Goal: Navigation & Orientation: Find specific page/section

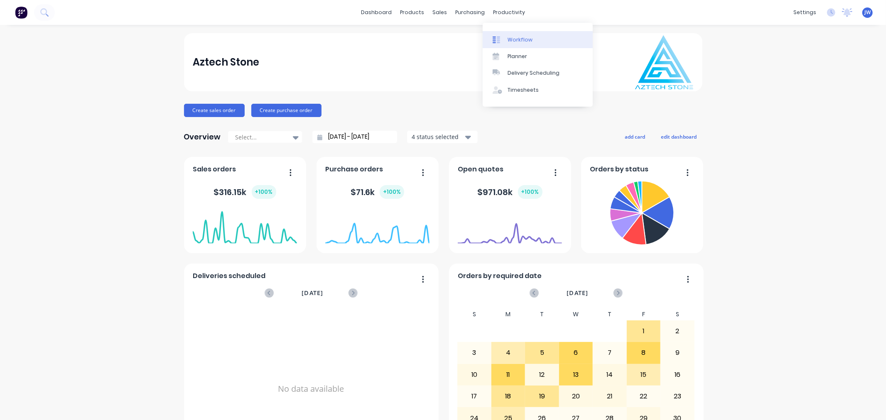
click at [515, 37] on div "Workflow" at bounding box center [520, 39] width 25 height 7
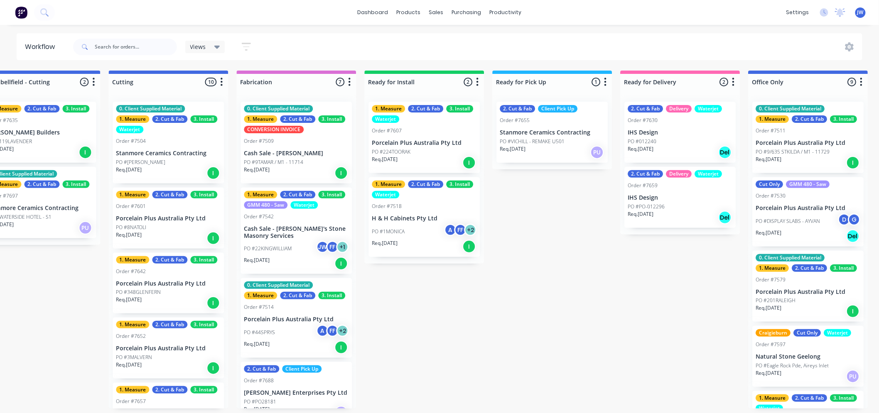
click at [405, 309] on div "Submitted 18 Status colour #273444 hex #273444 Save Cancel Summaries Total orde…" at bounding box center [190, 240] width 1747 height 338
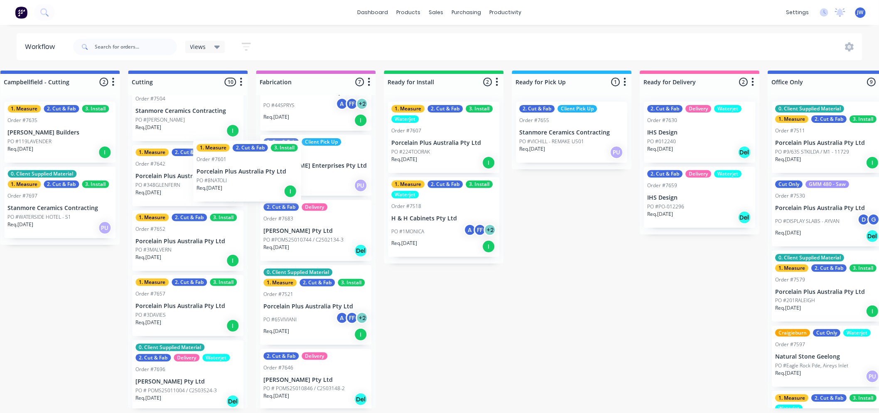
scroll to position [42, 0]
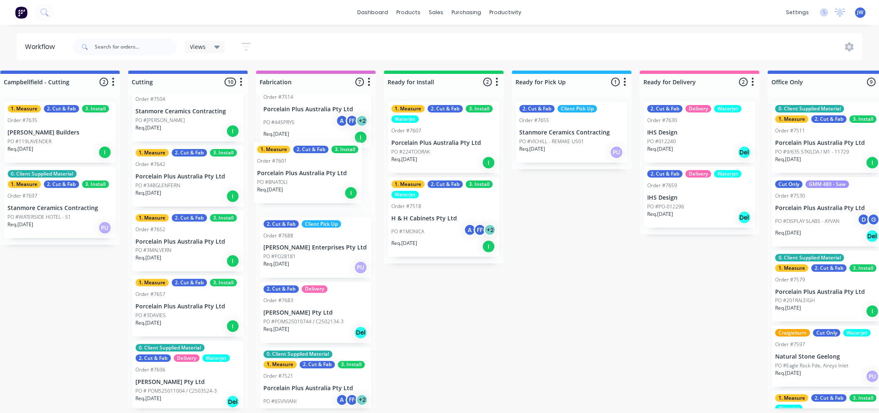
drag, startPoint x: 147, startPoint y: 179, endPoint x: 290, endPoint y: 180, distance: 143.3
click at [290, 180] on div "Submitted 18 Status colour #273444 hex #273444 Save Cancel Summaries Total orde…" at bounding box center [210, 240] width 1747 height 338
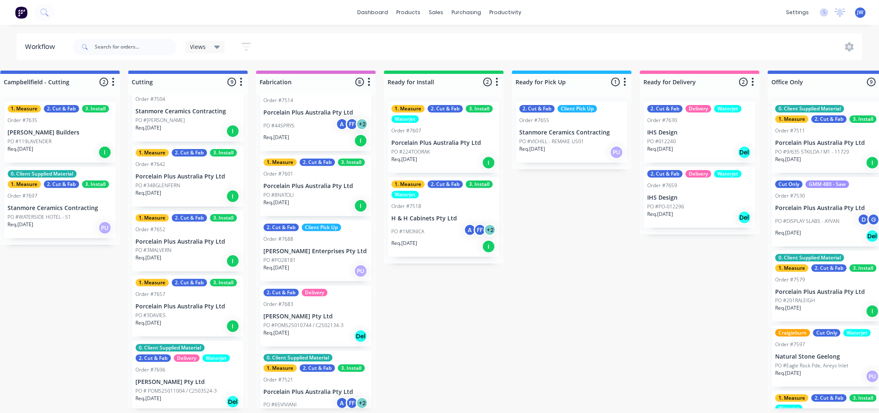
click at [182, 188] on div "PO #348GLENFERN" at bounding box center [188, 185] width 105 height 7
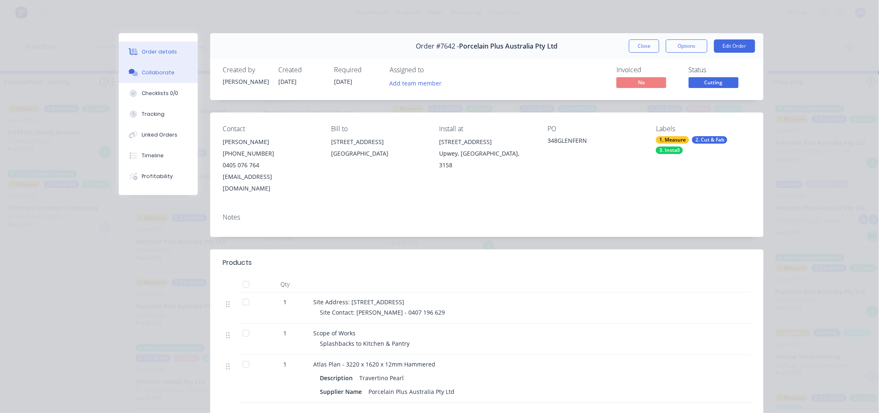
click at [155, 73] on div "Collaborate" at bounding box center [158, 72] width 33 height 7
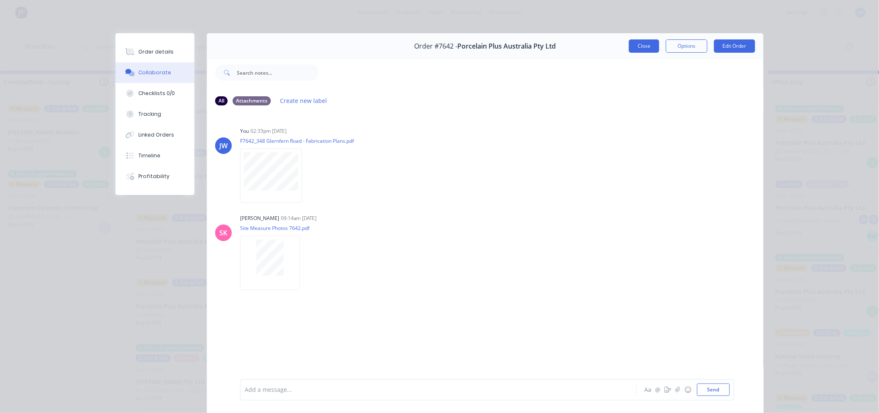
click at [636, 46] on button "Close" at bounding box center [644, 45] width 30 height 13
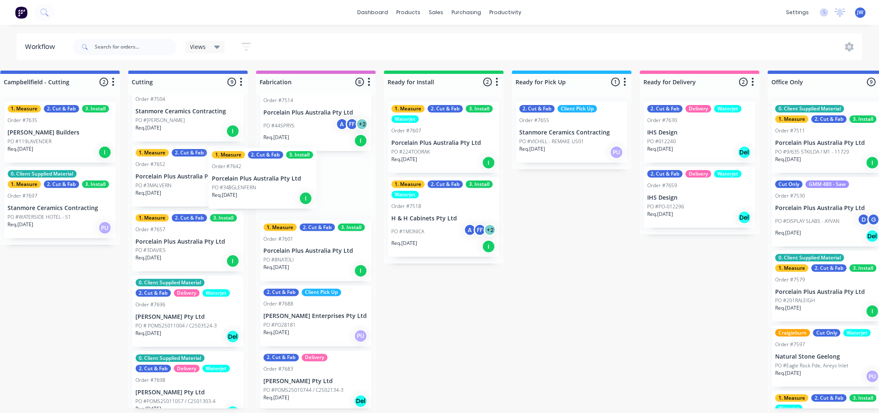
scroll to position [0, 656]
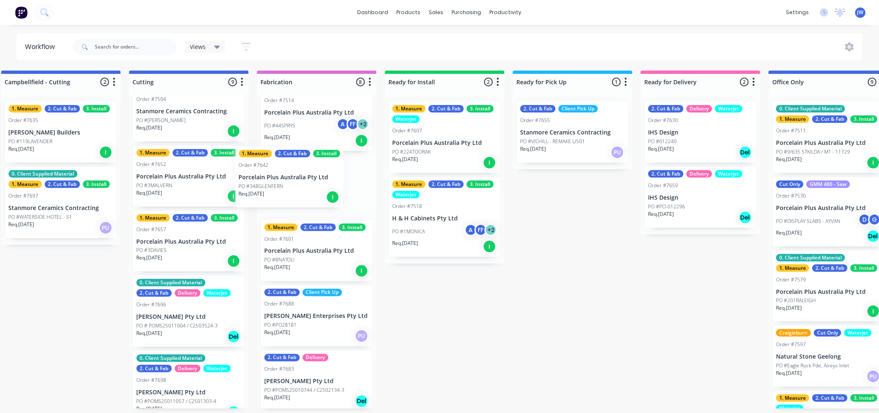
drag, startPoint x: 175, startPoint y: 188, endPoint x: 282, endPoint y: 190, distance: 107.6
click at [282, 190] on div "Submitted 18 Status colour #273444 hex #273444 Save Cancel Summaries Total orde…" at bounding box center [210, 240] width 1747 height 338
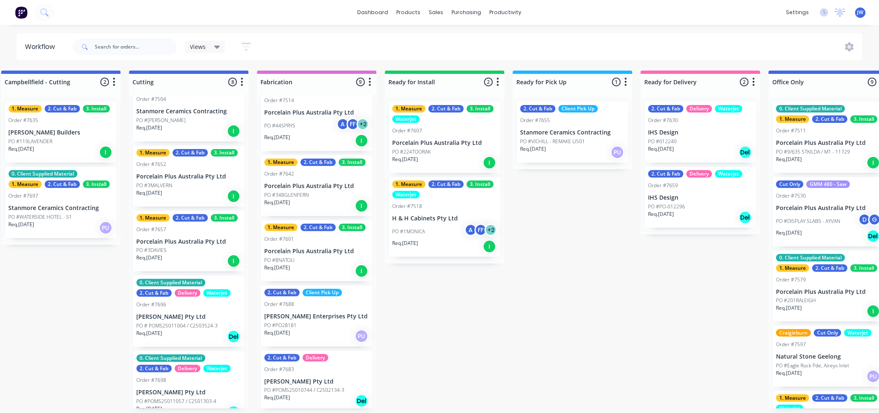
scroll to position [0, 655]
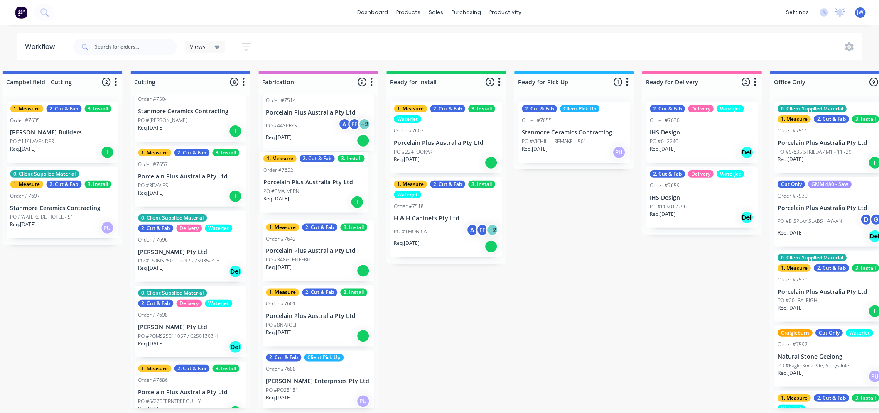
drag, startPoint x: 160, startPoint y: 185, endPoint x: 299, endPoint y: 192, distance: 138.9
click at [299, 192] on div "Submitted 18 Status colour #273444 hex #273444 Save Cancel Summaries Total orde…" at bounding box center [212, 240] width 1747 height 338
click at [172, 192] on div "Req. [DATE] I" at bounding box center [190, 196] width 105 height 14
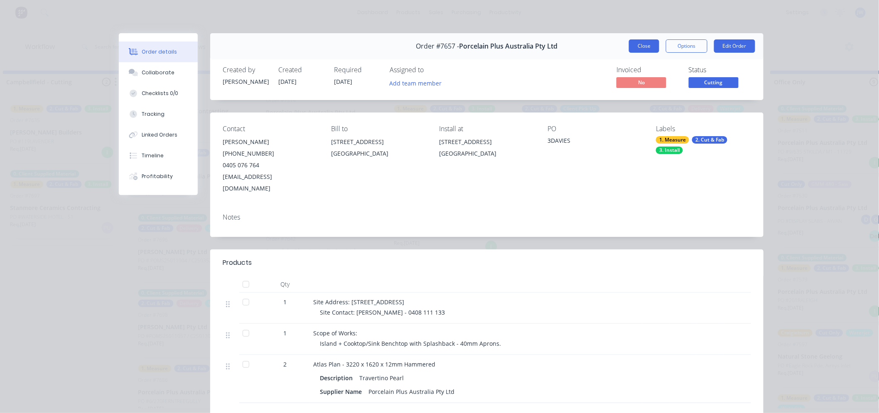
click at [637, 44] on button "Close" at bounding box center [644, 45] width 30 height 13
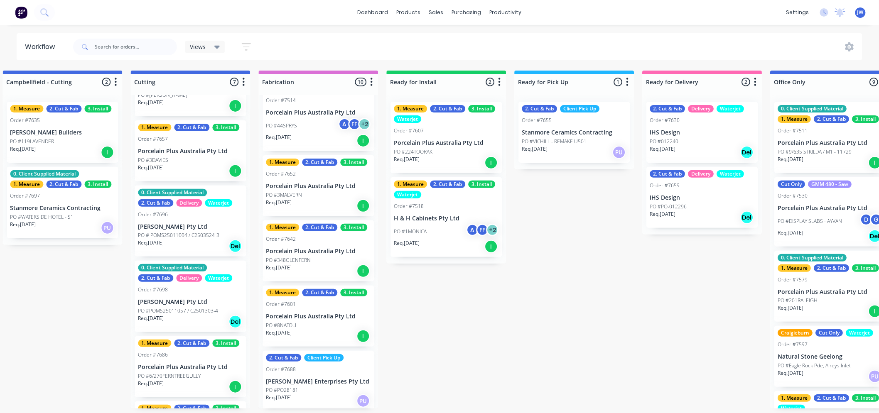
scroll to position [88, 0]
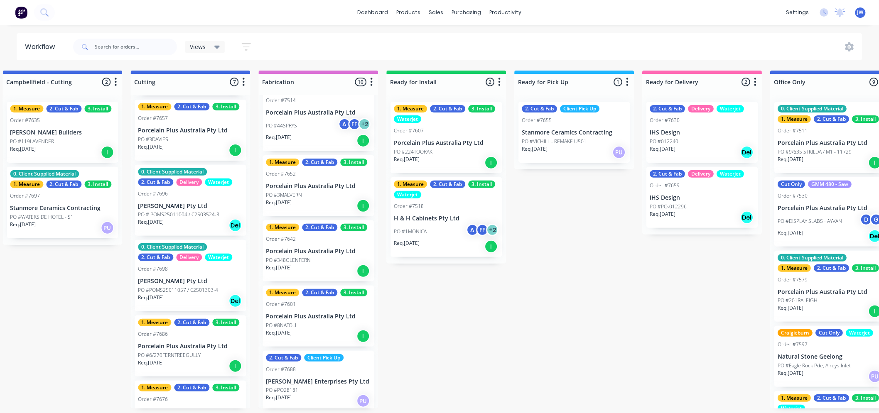
click at [176, 210] on div "0. Client Supplied Material 2. Cut & Fab Delivery Waterjet Order #7696 [PERSON_…" at bounding box center [190, 200] width 111 height 71
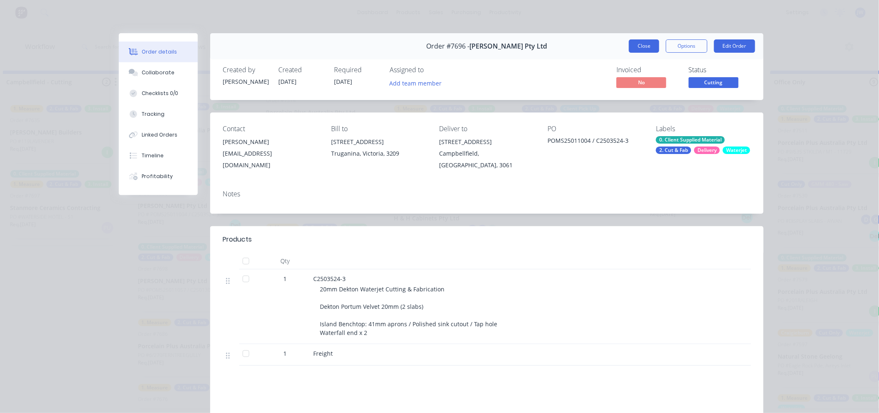
click at [645, 39] on button "Close" at bounding box center [644, 45] width 30 height 13
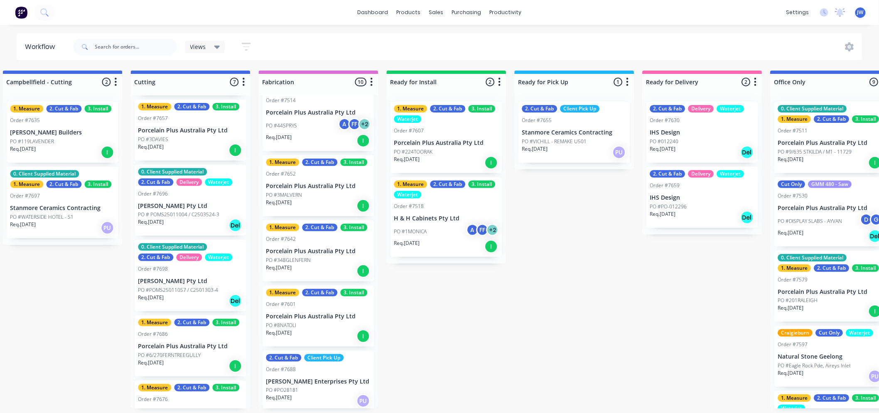
click at [182, 280] on p "[PERSON_NAME] Pty Ltd" at bounding box center [190, 281] width 105 height 7
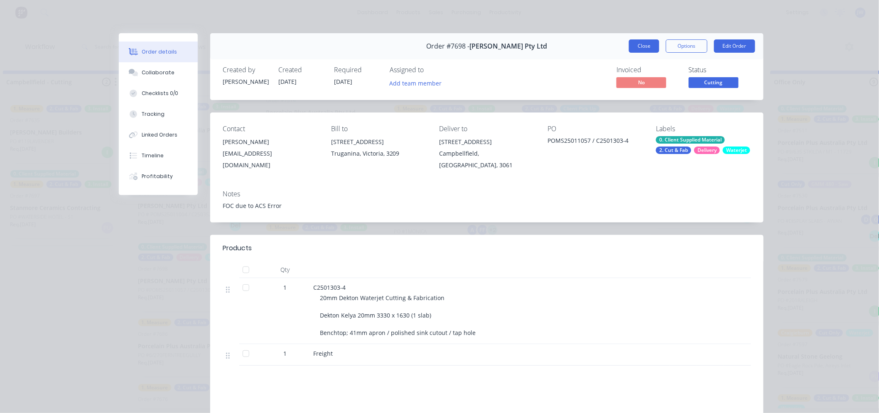
click at [646, 47] on button "Close" at bounding box center [644, 45] width 30 height 13
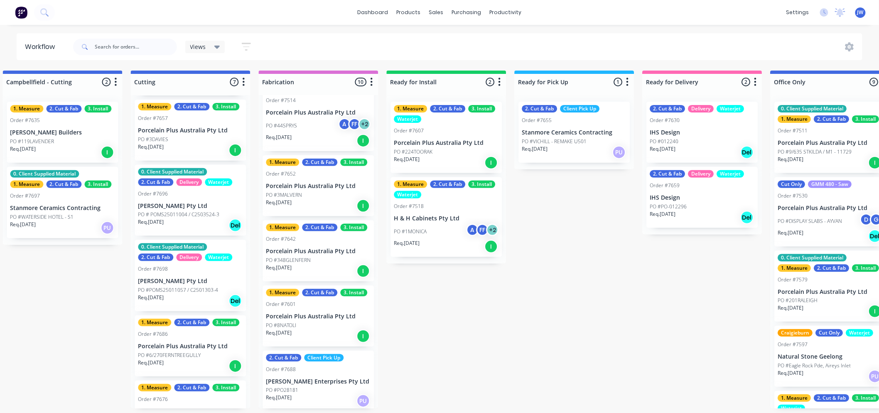
scroll to position [0, 653]
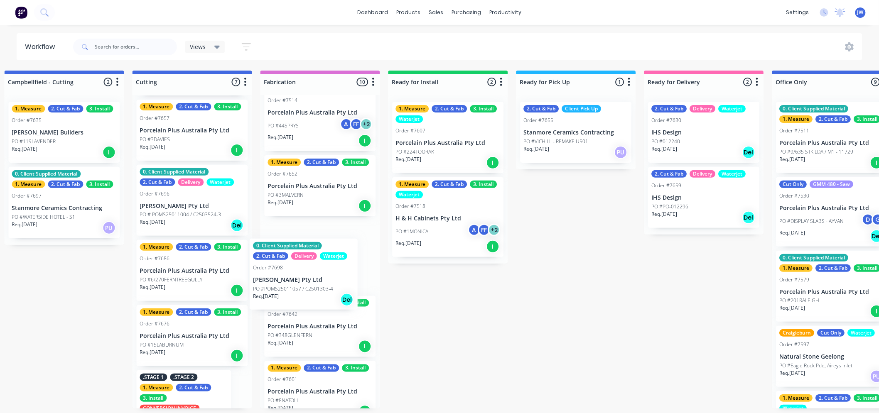
drag, startPoint x: 190, startPoint y: 269, endPoint x: 322, endPoint y: 266, distance: 131.7
click at [322, 266] on div "Submitted 18 Status colour #273444 hex #273444 Save Cancel Summaries Total orde…" at bounding box center [214, 240] width 1747 height 338
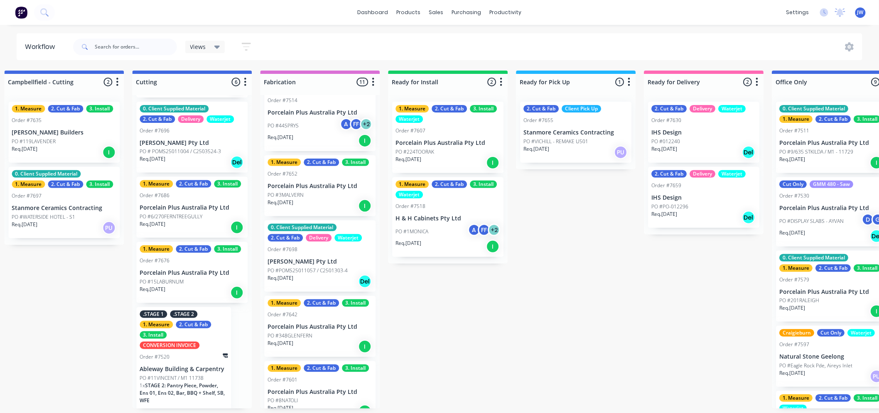
scroll to position [156, 0]
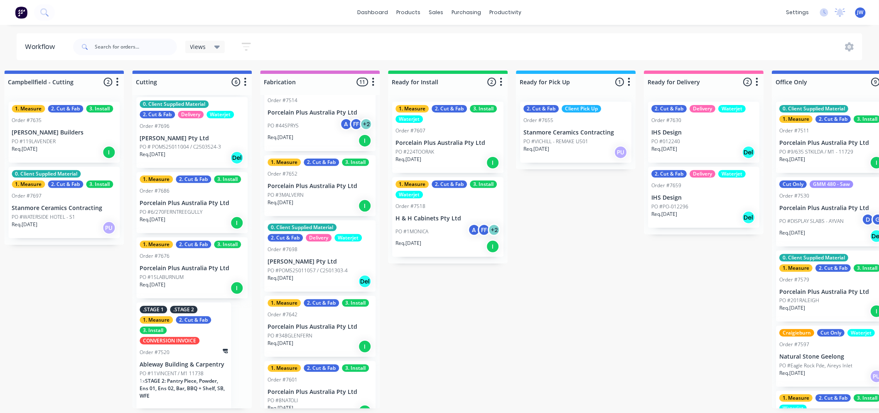
click at [193, 216] on div "Req. [DATE] I" at bounding box center [192, 223] width 105 height 14
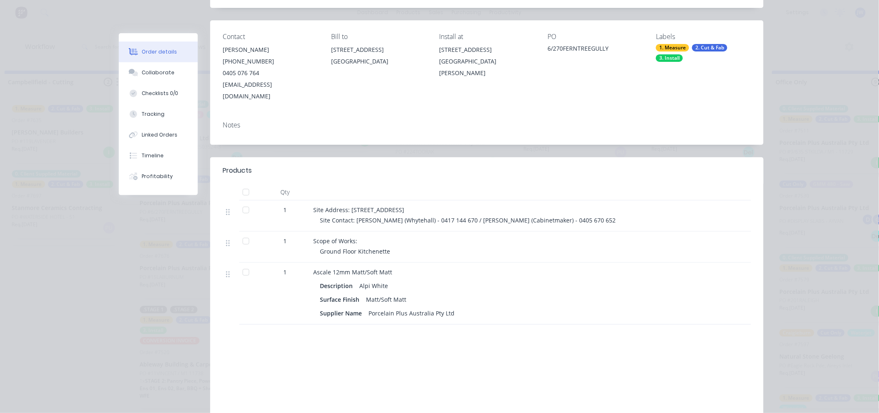
scroll to position [0, 0]
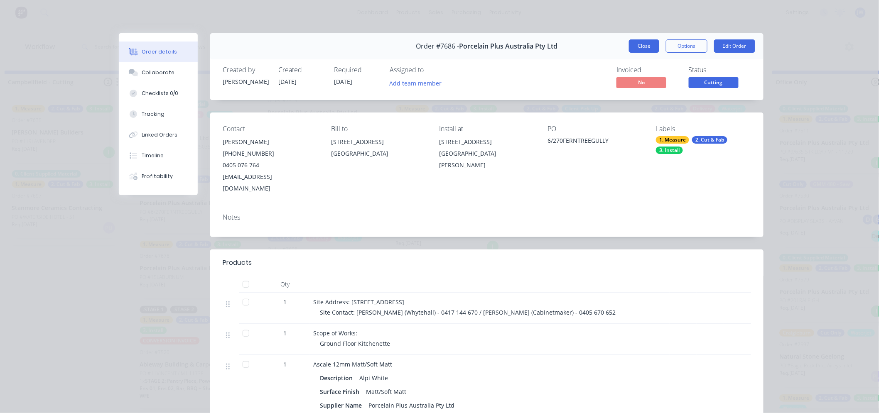
click at [645, 47] on button "Close" at bounding box center [644, 45] width 30 height 13
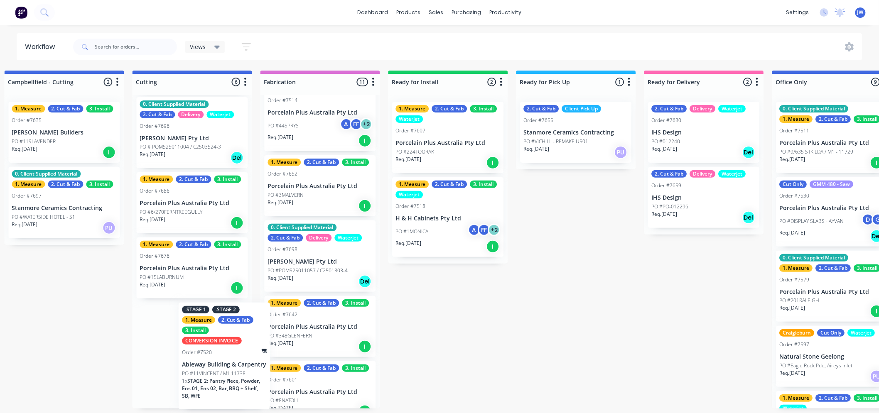
scroll to position [2, 651]
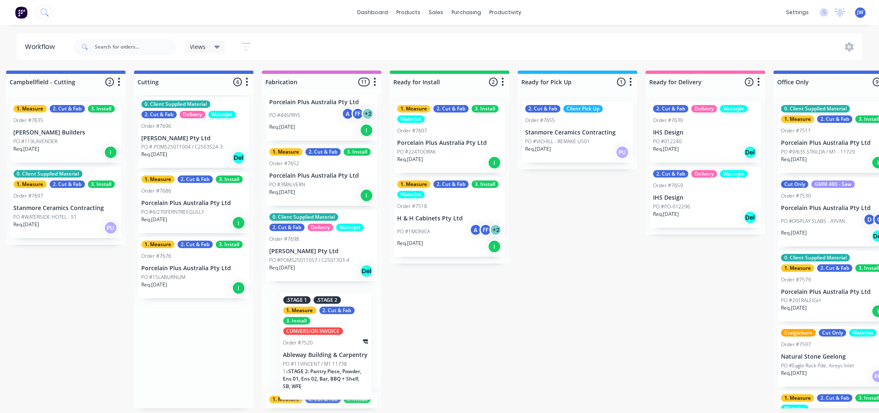
drag, startPoint x: 175, startPoint y: 364, endPoint x: 321, endPoint y: 355, distance: 146.1
click at [321, 355] on div "Submitted 18 Status colour #273444 hex #273444 Save Cancel Summaries Total orde…" at bounding box center [215, 240] width 1747 height 338
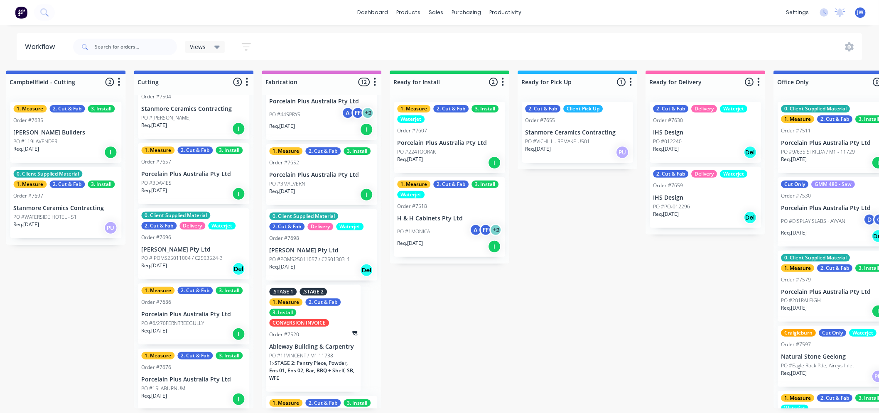
scroll to position [0, 0]
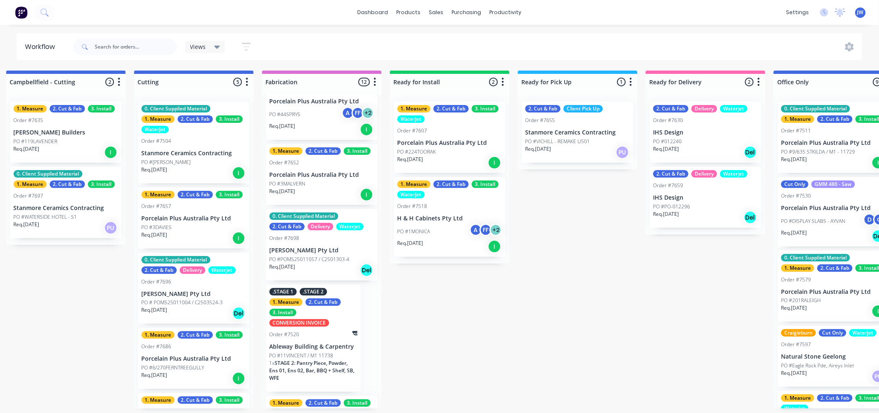
click at [64, 293] on div "Submitted 18 Status colour #273444 hex #273444 Save Cancel Summaries Total orde…" at bounding box center [215, 240] width 1747 height 338
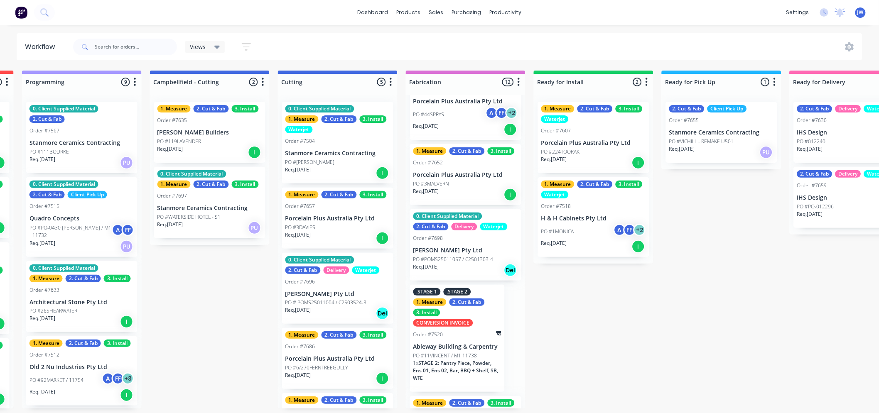
click at [236, 326] on div "Submitted 18 Status colour #273444 hex #273444 Save Cancel Summaries Total orde…" at bounding box center [359, 240] width 1747 height 338
click at [228, 302] on div "Submitted 18 Status colour #273444 hex #273444 Save Cancel Summaries Total orde…" at bounding box center [359, 240] width 1747 height 338
click at [616, 301] on div "Submitted 18 Status colour #273444 hex #273444 Save Cancel Summaries Total orde…" at bounding box center [359, 240] width 1747 height 338
click at [670, 232] on div "Submitted 18 Status colour #273444 hex #273444 Save Cancel Summaries Total orde…" at bounding box center [359, 240] width 1747 height 338
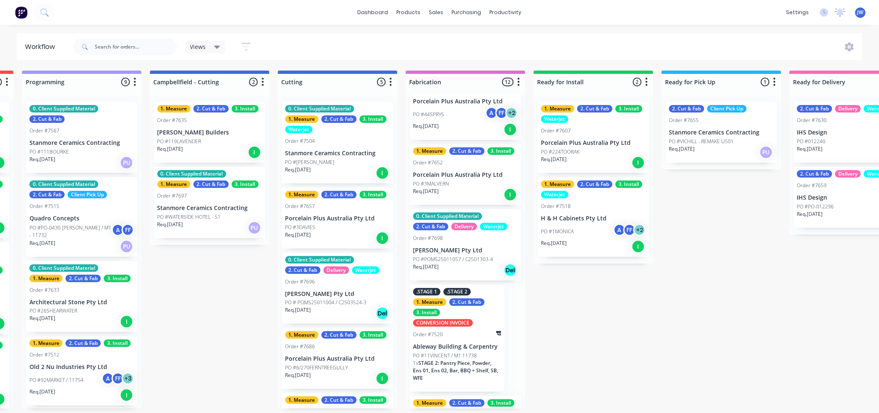
click at [690, 314] on div "Submitted 18 Status colour #273444 hex #273444 Save Cancel Summaries Total orde…" at bounding box center [359, 240] width 1747 height 338
click at [557, 306] on div "Submitted 18 Status colour #273444 hex #273444 Save Cancel Summaries Total orde…" at bounding box center [359, 240] width 1747 height 338
click at [767, 302] on div "Submitted 18 Status colour #273444 hex #273444 Save Cancel Summaries Total orde…" at bounding box center [359, 240] width 1747 height 338
click at [729, 207] on div "Submitted 18 Status colour #273444 hex #273444 Save Cancel Summaries Total orde…" at bounding box center [359, 240] width 1747 height 338
click at [718, 314] on div "Submitted 18 Status colour #273444 hex #273444 Save Cancel Summaries Total orde…" at bounding box center [359, 240] width 1747 height 338
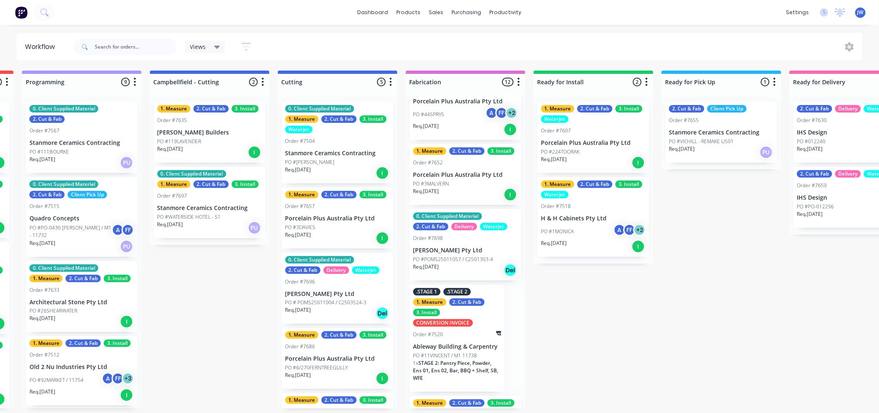
click at [599, 304] on div "Submitted 18 Status colour #273444 hex #273444 Save Cancel Summaries Total orde…" at bounding box center [359, 240] width 1747 height 338
click at [695, 301] on div "Submitted 18 Status colour #273444 hex #273444 Save Cancel Summaries Total orde…" at bounding box center [359, 240] width 1747 height 338
click at [699, 223] on div "Submitted 18 Status colour #273444 hex #273444 Save Cancel Summaries Total orde…" at bounding box center [359, 240] width 1747 height 338
click at [617, 292] on div "Submitted 18 Status colour #273444 hex #273444 Save Cancel Summaries Total orde…" at bounding box center [359, 240] width 1747 height 338
click at [698, 293] on div "Submitted 18 Status colour #273444 hex #273444 Save Cancel Summaries Total orde…" at bounding box center [359, 240] width 1747 height 338
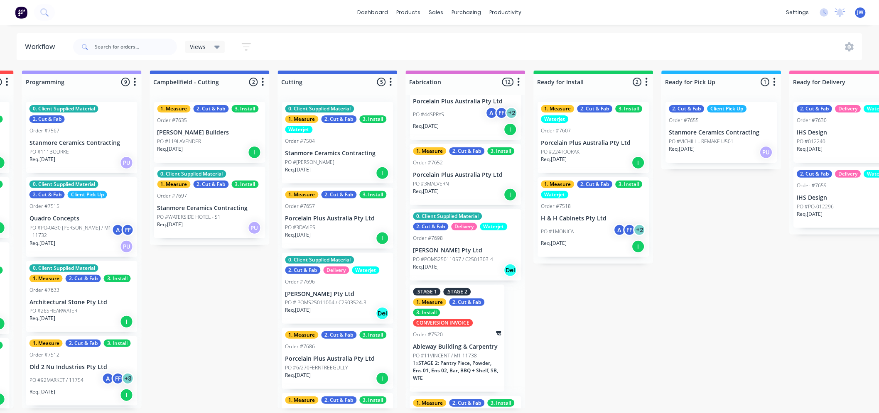
click at [697, 240] on div "Submitted 18 Status colour #273444 hex #273444 Save Cancel Summaries Total orde…" at bounding box center [359, 240] width 1747 height 338
click at [599, 295] on div "Submitted 18 Status colour #273444 hex #273444 Save Cancel Summaries Total orde…" at bounding box center [359, 240] width 1747 height 338
click at [678, 292] on div "Submitted 18 Status colour #273444 hex #273444 Save Cancel Summaries Total orde…" at bounding box center [359, 240] width 1747 height 338
click at [690, 224] on div "Submitted 18 Status colour #273444 hex #273444 Save Cancel Summaries Total orde…" at bounding box center [359, 240] width 1747 height 338
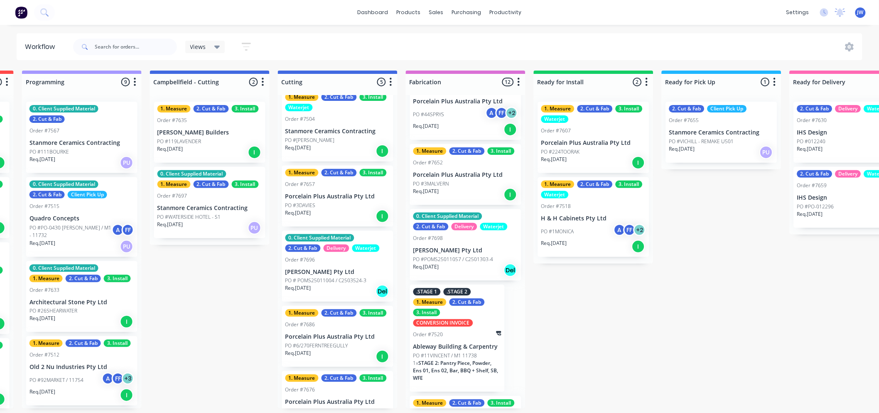
scroll to position [0, 0]
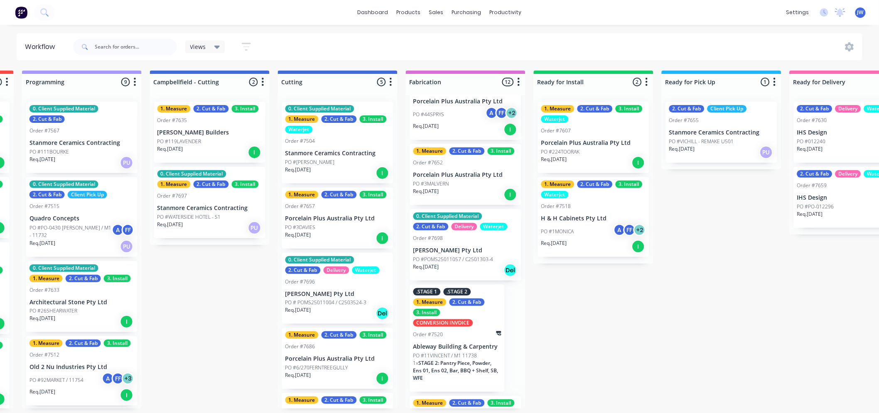
click at [208, 300] on div "Submitted 18 Status colour #273444 hex #273444 Save Cancel Summaries Total orde…" at bounding box center [359, 240] width 1747 height 338
click at [598, 329] on div "Submitted 18 Status colour #273444 hex #273444 Save Cancel Summaries Total orde…" at bounding box center [359, 240] width 1747 height 338
click at [721, 241] on div "Submitted 18 Status colour #273444 hex #273444 Save Cancel Summaries Total orde…" at bounding box center [359, 240] width 1747 height 338
click at [630, 314] on div "Submitted 18 Status colour #273444 hex #273444 Save Cancel Summaries Total orde…" at bounding box center [359, 240] width 1747 height 338
click at [214, 307] on div "Submitted 18 Status colour #273444 hex #273444 Save Cancel Summaries Total orde…" at bounding box center [359, 240] width 1747 height 338
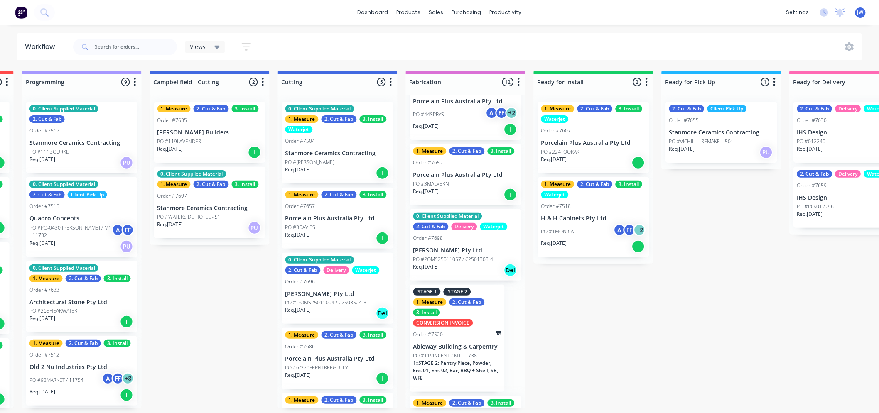
scroll to position [0, 508]
click at [630, 306] on div "Submitted 18 Status colour #273444 hex #273444 Save Cancel Summaries Total orde…" at bounding box center [359, 240] width 1747 height 338
click at [712, 294] on div "Submitted 18 Status colour #273444 hex #273444 Save Cancel Summaries Total orde…" at bounding box center [359, 240] width 1747 height 338
click at [713, 226] on div "Submitted 18 Status colour #273444 hex #273444 Save Cancel Summaries Total orde…" at bounding box center [359, 240] width 1747 height 338
click at [212, 286] on div "Submitted 18 Status colour #273444 hex #273444 Save Cancel Summaries Total orde…" at bounding box center [359, 240] width 1747 height 338
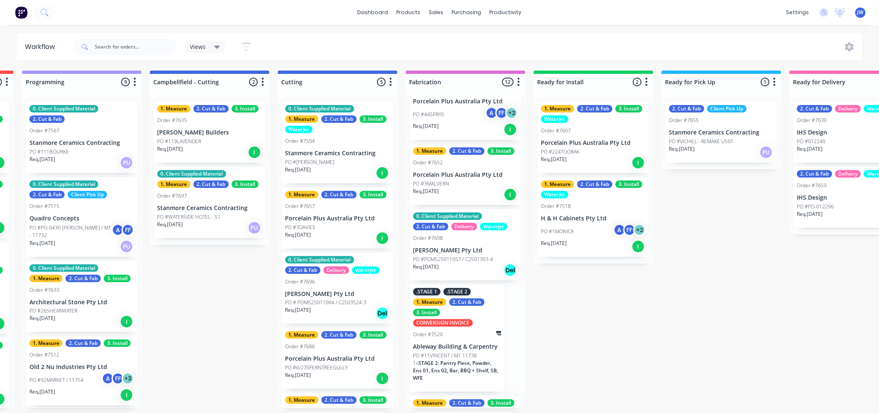
click at [559, 297] on div "Submitted 18 Status colour #273444 hex #273444 Save Cancel Summaries Total orde…" at bounding box center [359, 240] width 1747 height 338
click at [687, 221] on div "Submitted 18 Status colour #273444 hex #273444 Save Cancel Summaries Total orde…" at bounding box center [359, 240] width 1747 height 338
click at [691, 316] on div "Submitted 18 Status colour #273444 hex #273444 Save Cancel Summaries Total orde…" at bounding box center [359, 240] width 1747 height 338
click at [567, 298] on div "Submitted 18 Status colour #273444 hex #273444 Save Cancel Summaries Total orde…" at bounding box center [359, 240] width 1747 height 338
click at [190, 286] on div "Submitted 18 Status colour #273444 hex #273444 Save Cancel Summaries Total orde…" at bounding box center [359, 240] width 1747 height 338
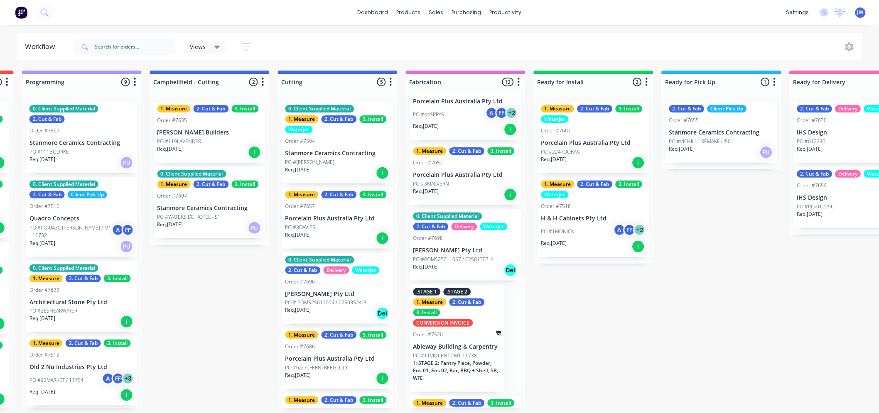
click at [606, 313] on div "Submitted 18 Status colour #273444 hex #273444 Save Cancel Summaries Total orde…" at bounding box center [359, 240] width 1747 height 338
click at [691, 224] on div "Submitted 18 Status colour #273444 hex #273444 Save Cancel Summaries Total orde…" at bounding box center [359, 240] width 1747 height 338
click at [695, 292] on div "Submitted 18 Status colour #273444 hex #273444 Save Cancel Summaries Total orde…" at bounding box center [359, 240] width 1747 height 338
click at [611, 304] on div "Submitted 18 Status colour #273444 hex #273444 Save Cancel Summaries Total orde…" at bounding box center [359, 240] width 1747 height 338
click at [239, 287] on div "Submitted 18 Status colour #273444 hex #273444 Save Cancel Summaries Total orde…" at bounding box center [359, 240] width 1747 height 338
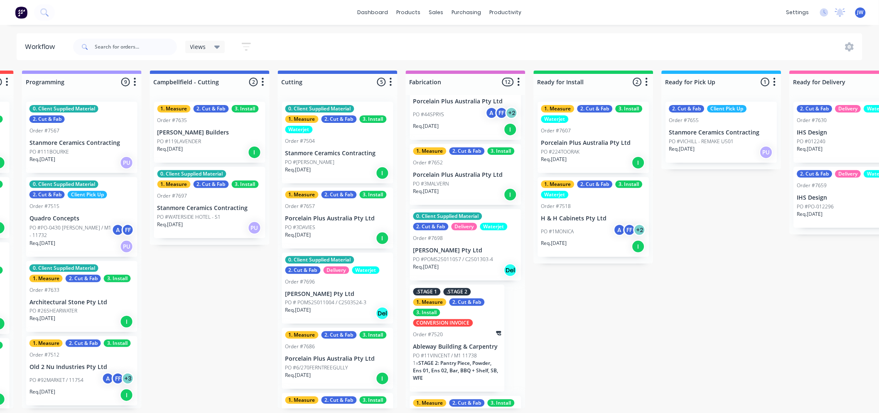
click at [642, 338] on div "Submitted 18 Status colour #273444 hex #273444 Save Cancel Summaries Total orde…" at bounding box center [359, 240] width 1747 height 338
click at [722, 311] on div "Submitted 18 Status colour #273444 hex #273444 Save Cancel Summaries Total orde…" at bounding box center [359, 240] width 1747 height 338
